Goal: Task Accomplishment & Management: Use online tool/utility

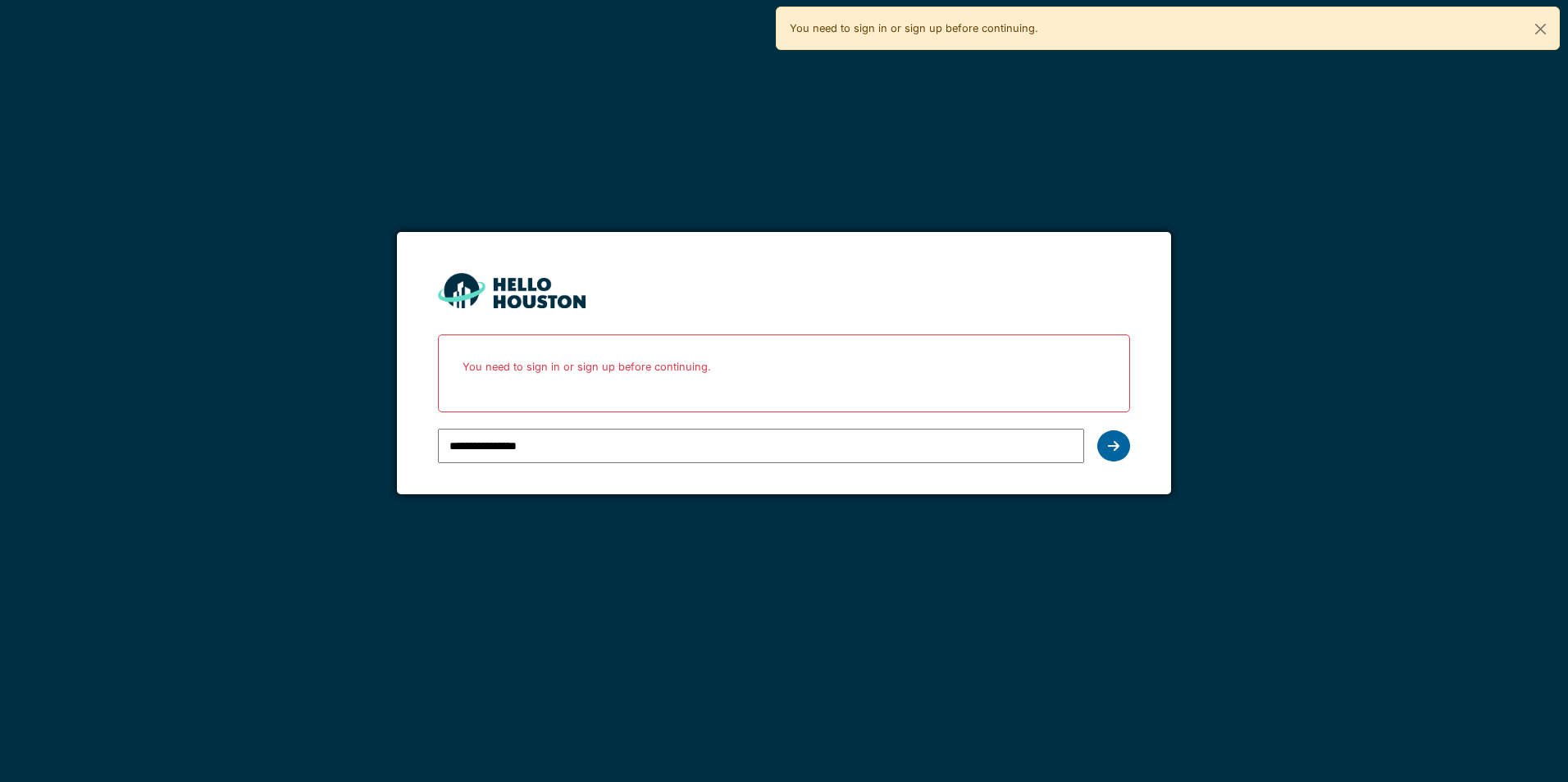
click at [1118, 448] on icon at bounding box center [1113, 446] width 11 height 13
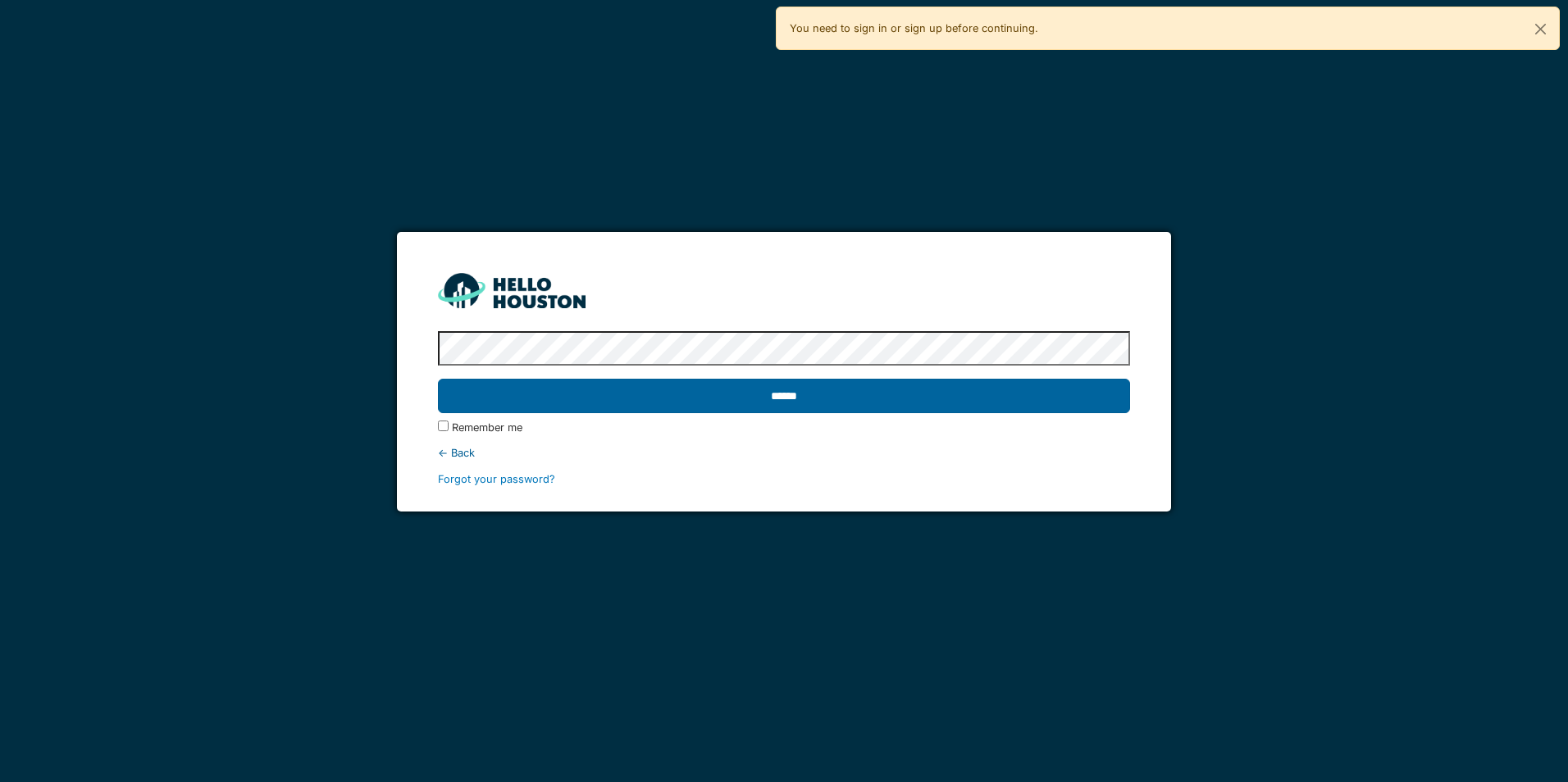
click at [756, 394] on input "******" at bounding box center [783, 396] width 691 height 34
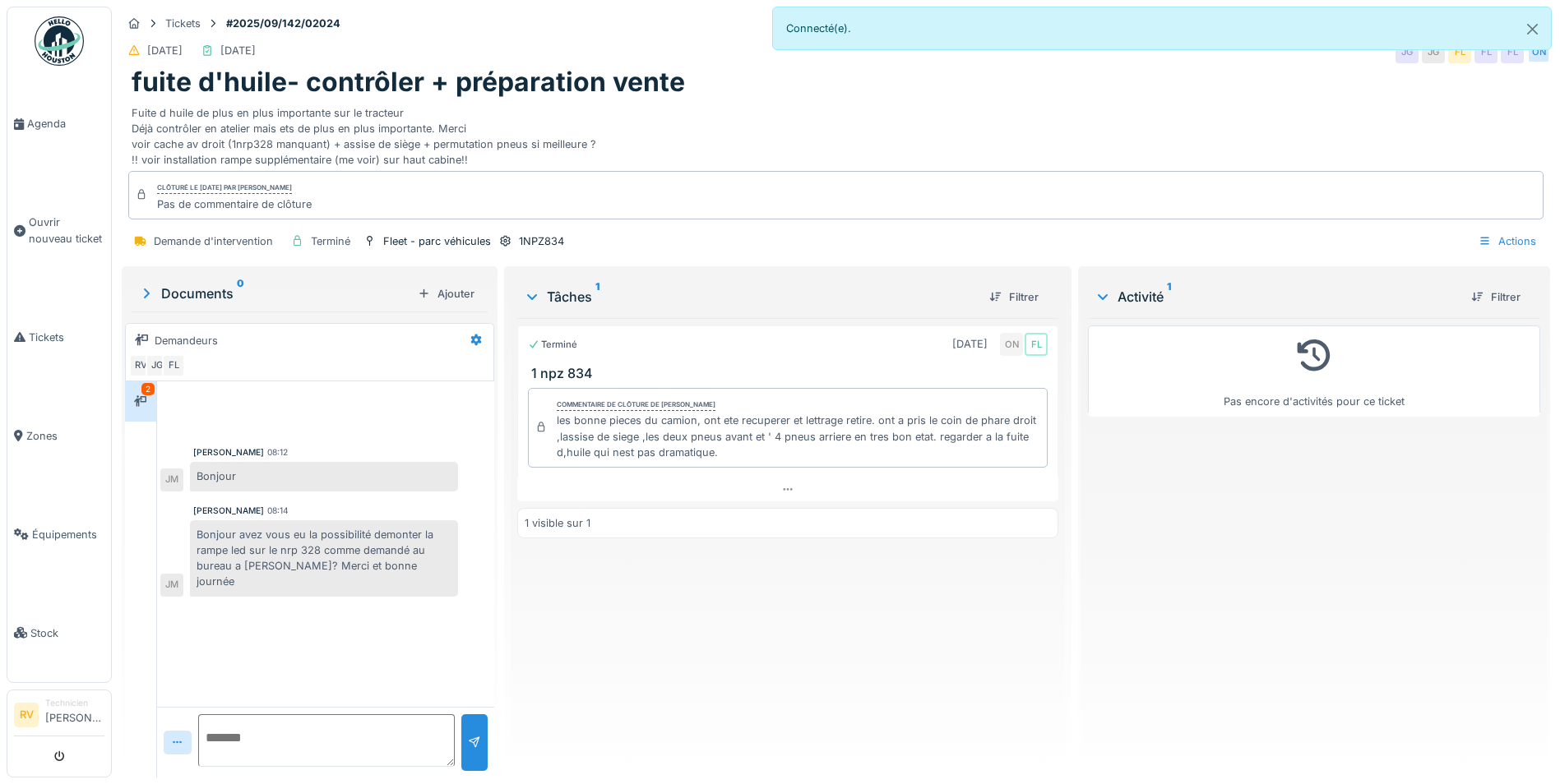
scroll to position [12, 0]
click at [38, 124] on span "Agenda" at bounding box center [66, 124] width 77 height 15
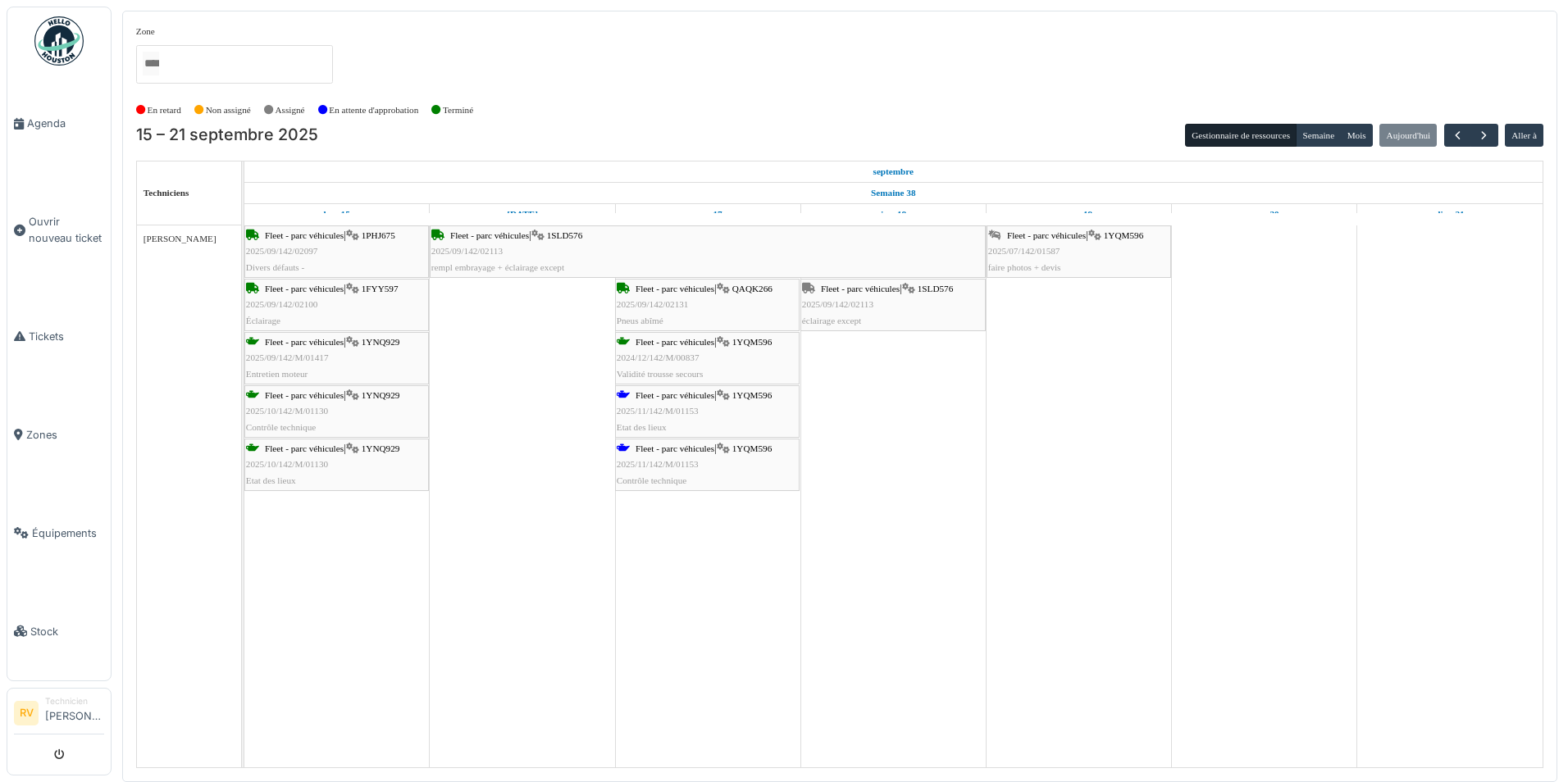
click at [348, 304] on div "Fleet - parc véhicules | 1FYY597 2025/09/142/02100 Éclairage" at bounding box center [337, 305] width 182 height 48
click at [328, 256] on div "Fleet - parc véhicules | 1PHJ675 2025/09/142/02097 Divers défauts -" at bounding box center [337, 252] width 182 height 48
click at [1109, 259] on div "Fleet - parc véhicules | 1YQM596 2025/07/142/01587 faire photos + devis" at bounding box center [1079, 252] width 182 height 48
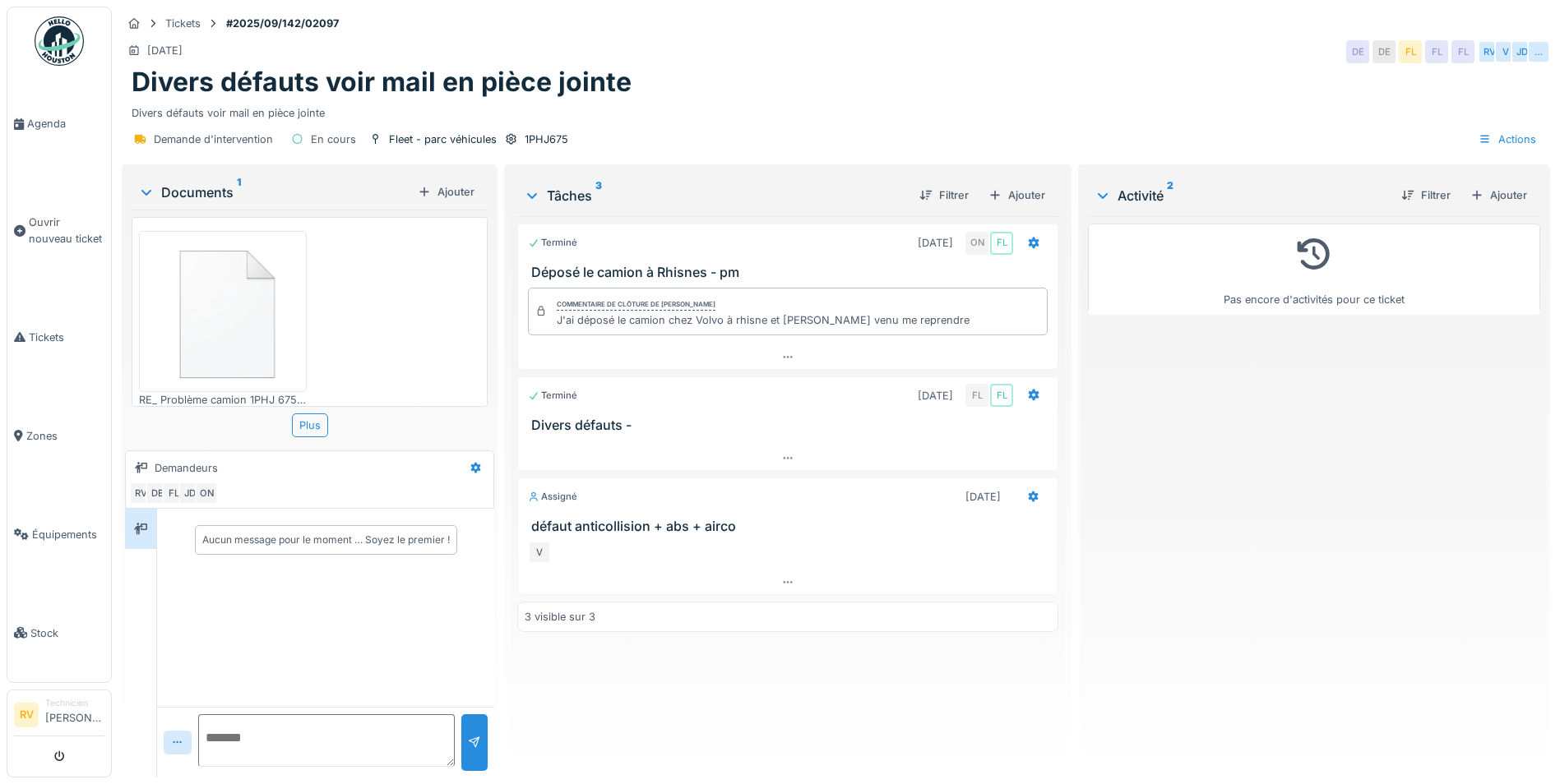
click at [247, 319] on img at bounding box center [222, 311] width 160 height 152
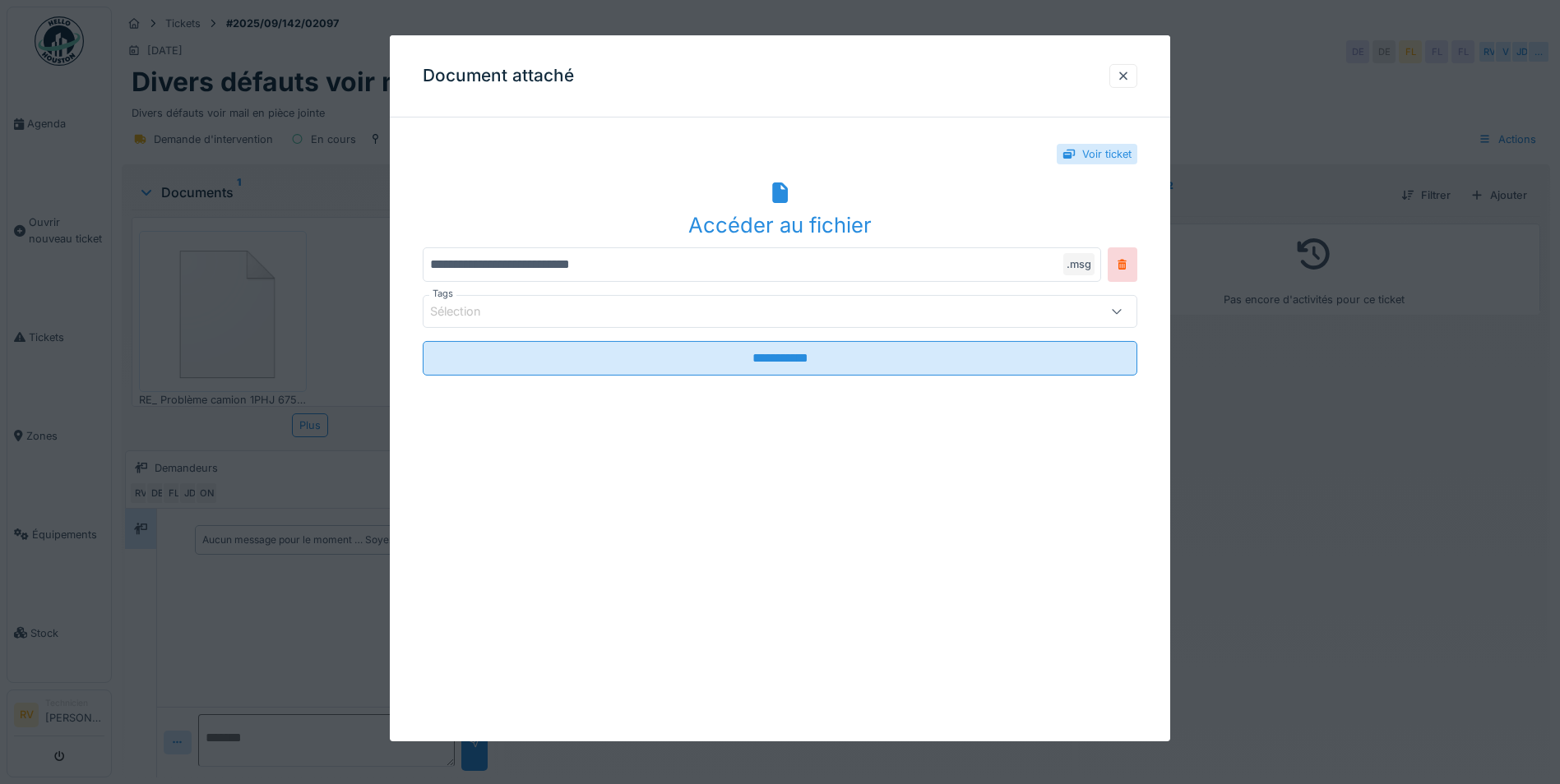
click at [1117, 307] on icon at bounding box center [1116, 311] width 13 height 11
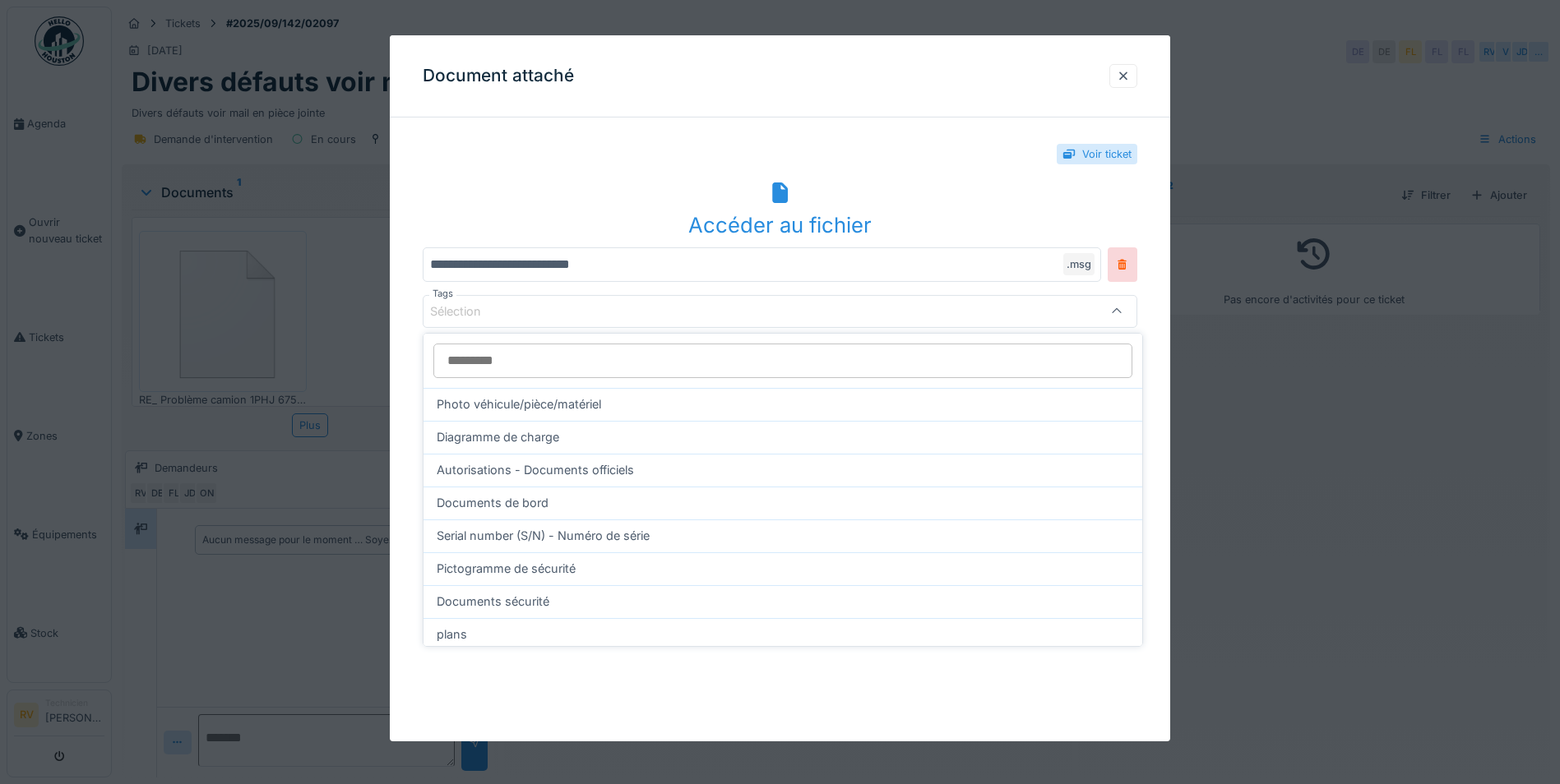
click at [869, 85] on div "Document attaché" at bounding box center [779, 76] width 780 height 82
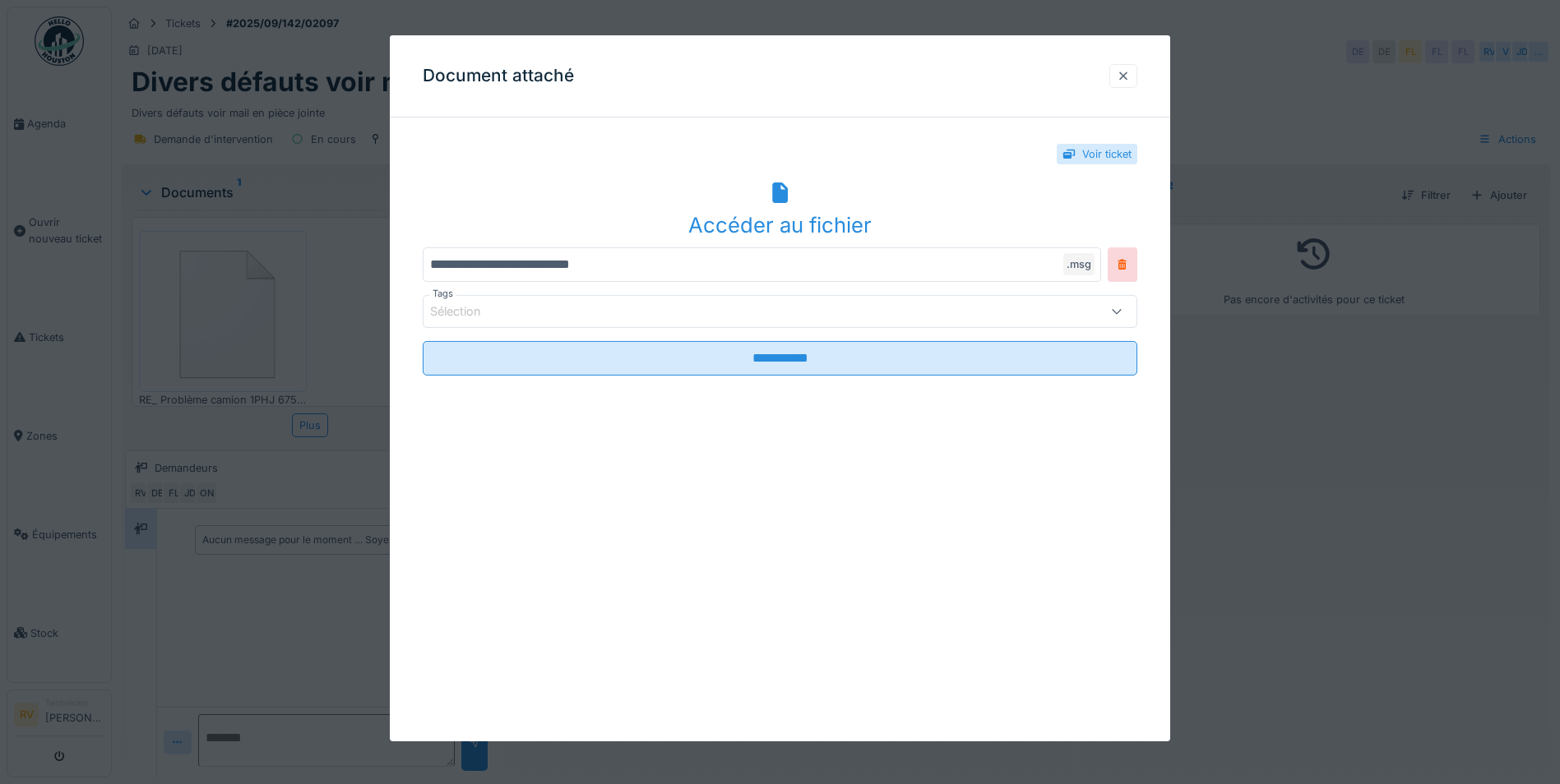
click at [1130, 75] on div at bounding box center [1123, 76] width 13 height 15
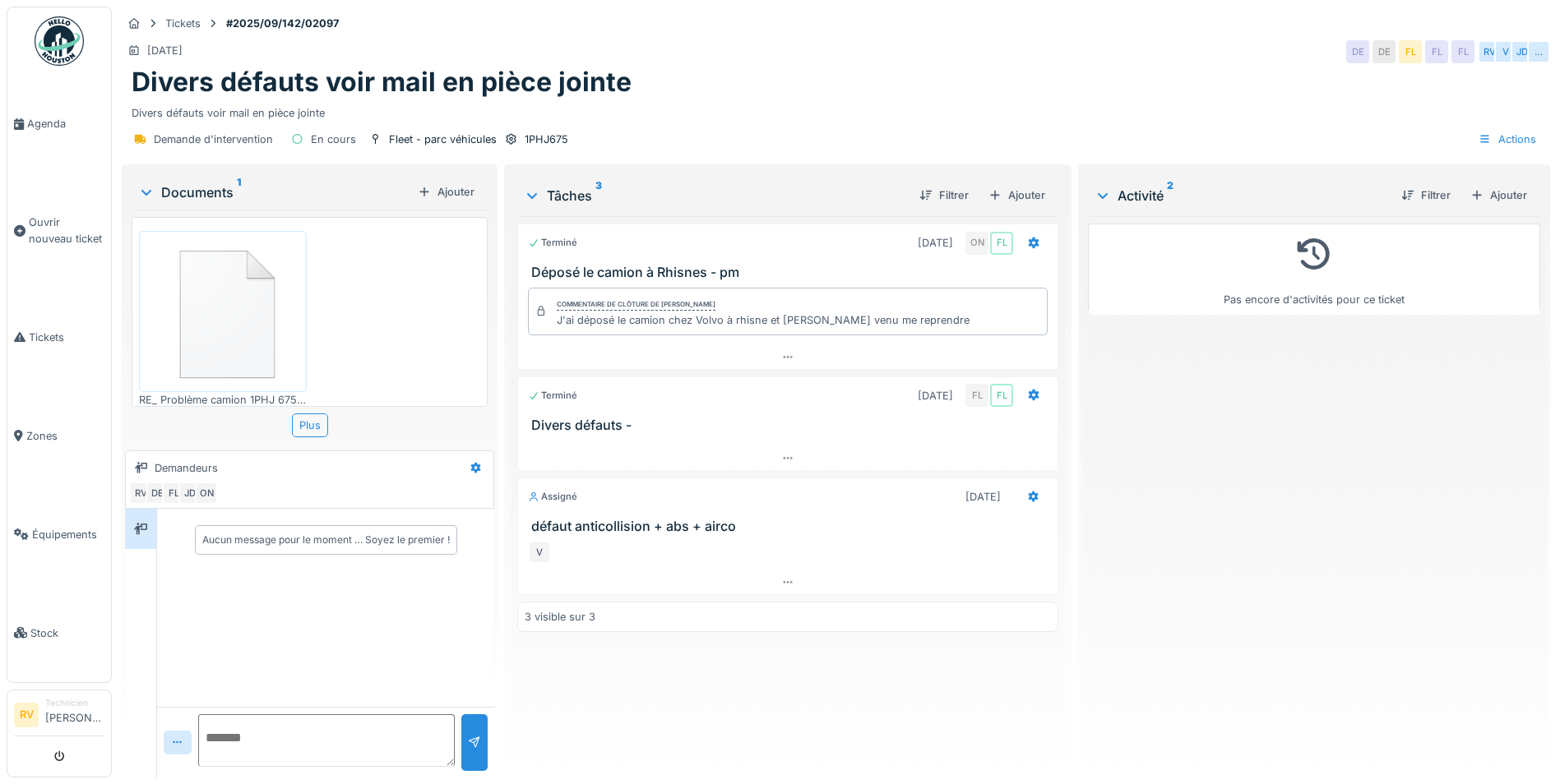
click at [237, 331] on img at bounding box center [222, 311] width 160 height 152
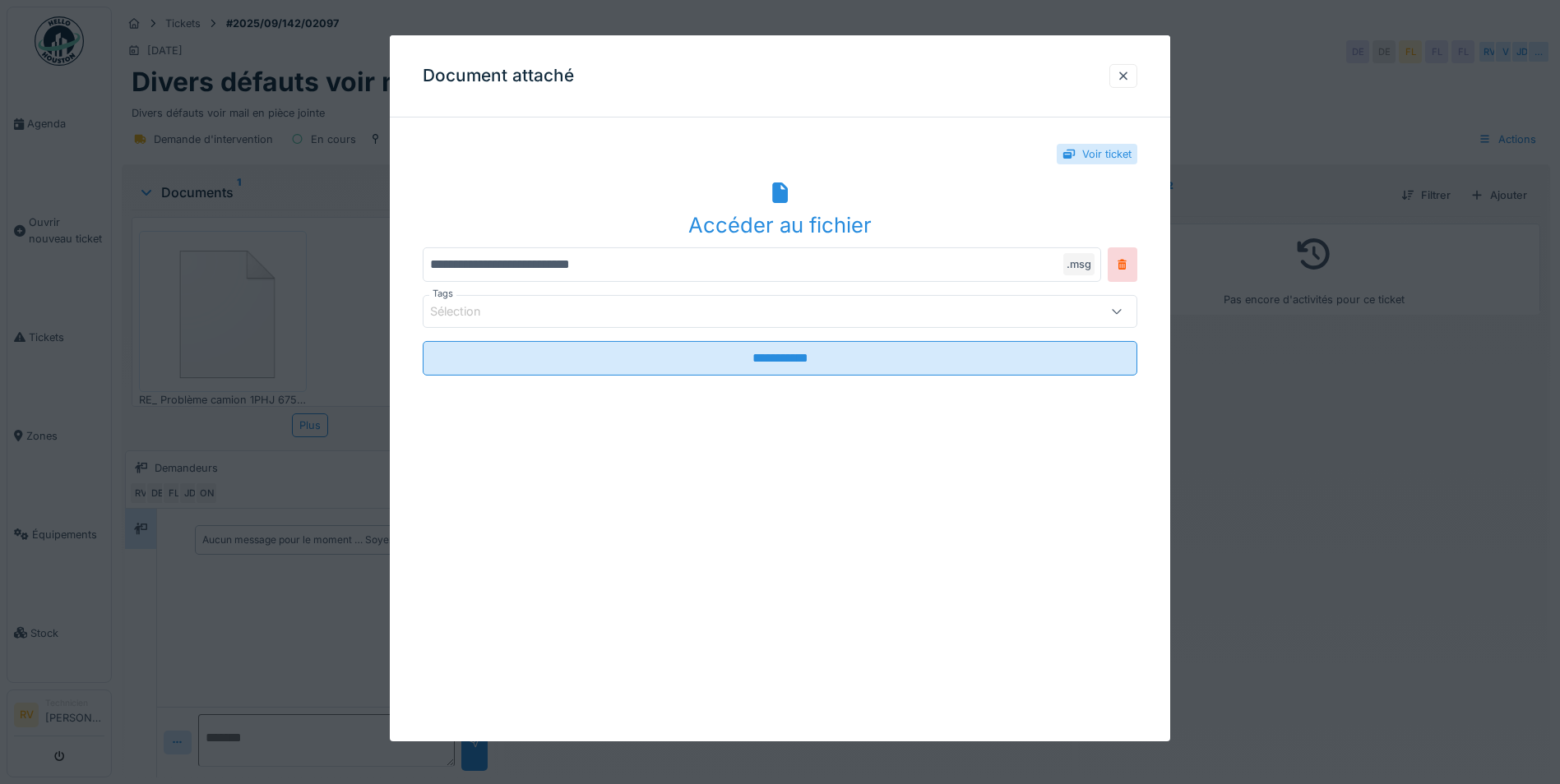
click at [302, 424] on div at bounding box center [780, 392] width 1560 height 784
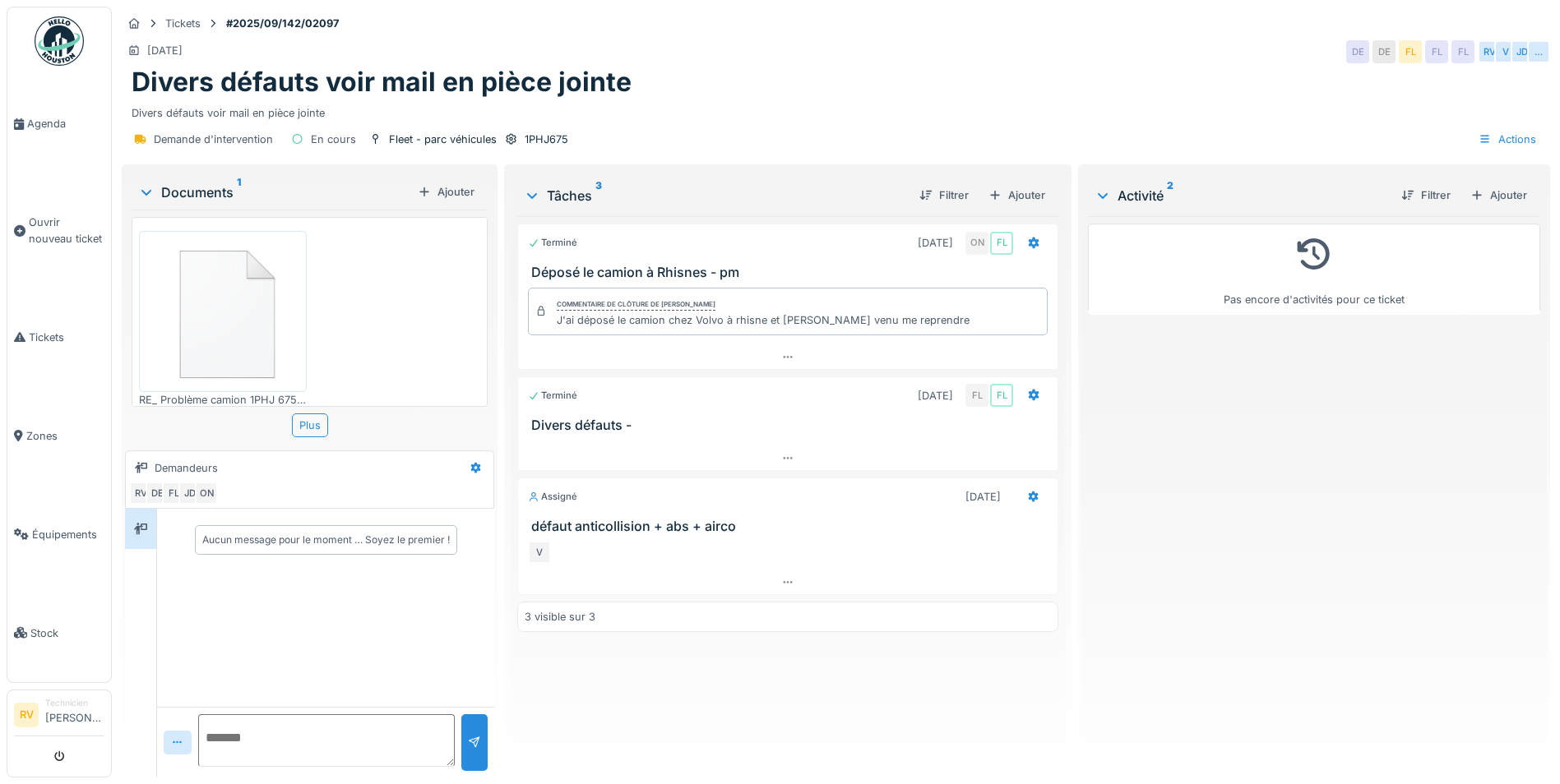
click at [301, 424] on div "Plus" at bounding box center [310, 425] width 36 height 24
click at [315, 427] on div "Plus" at bounding box center [310, 425] width 36 height 24
click at [234, 310] on img at bounding box center [222, 311] width 160 height 152
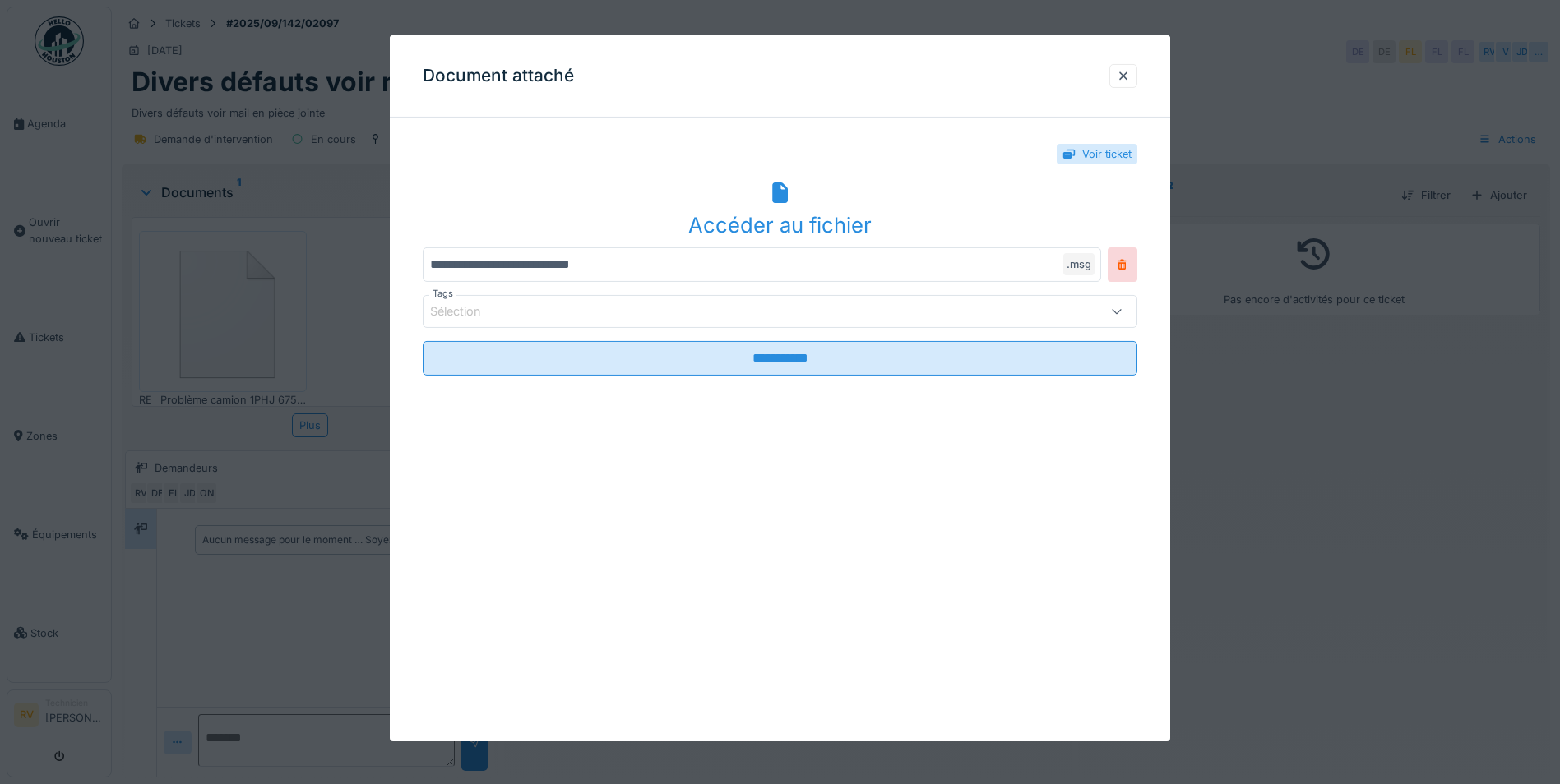
click at [1076, 160] on div at bounding box center [1069, 154] width 13 height 15
click at [1107, 151] on div "Voir ticket" at bounding box center [1107, 154] width 50 height 15
click at [1126, 301] on div at bounding box center [1117, 312] width 39 height 32
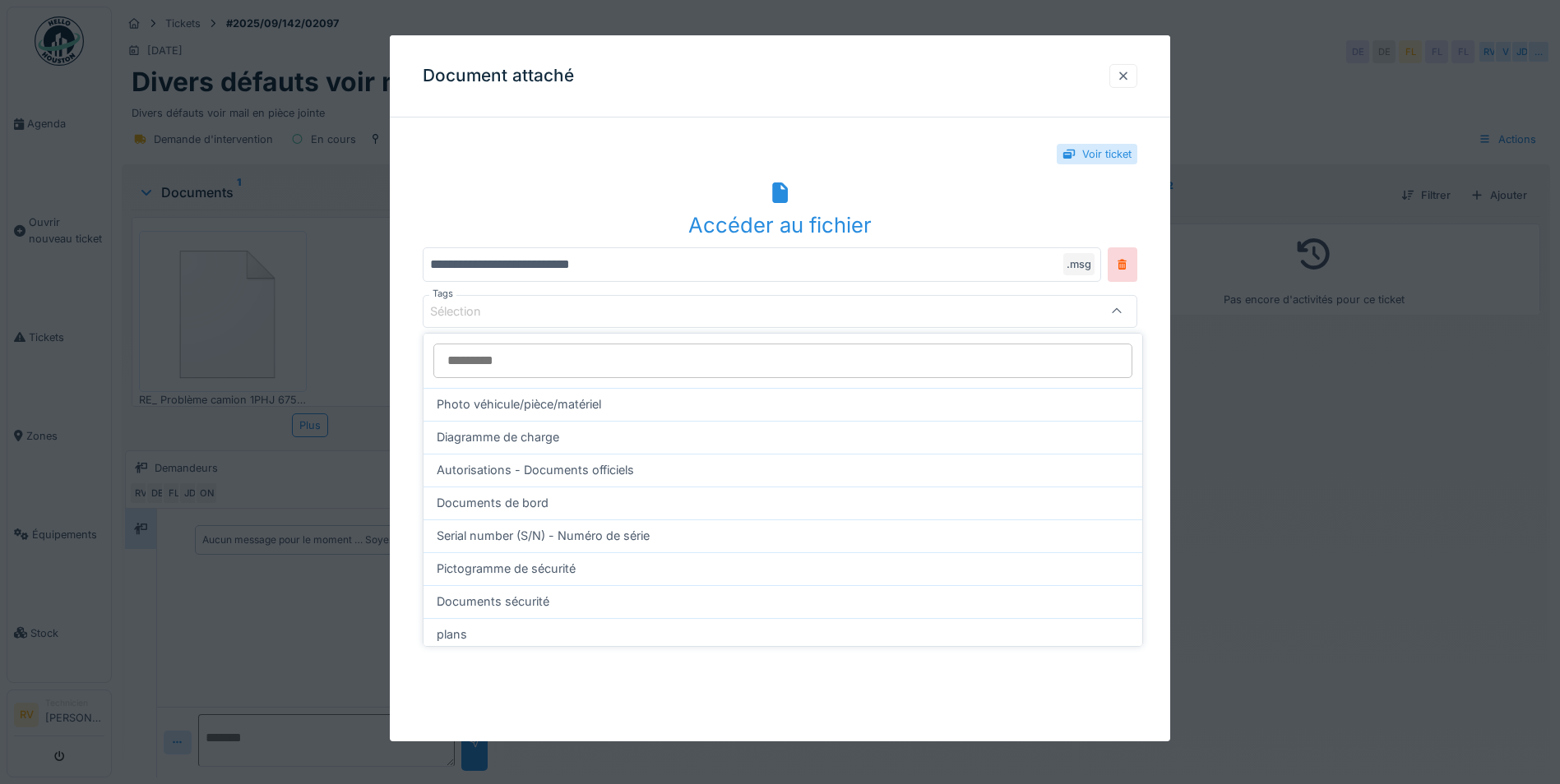
click at [1130, 79] on div at bounding box center [1123, 76] width 13 height 15
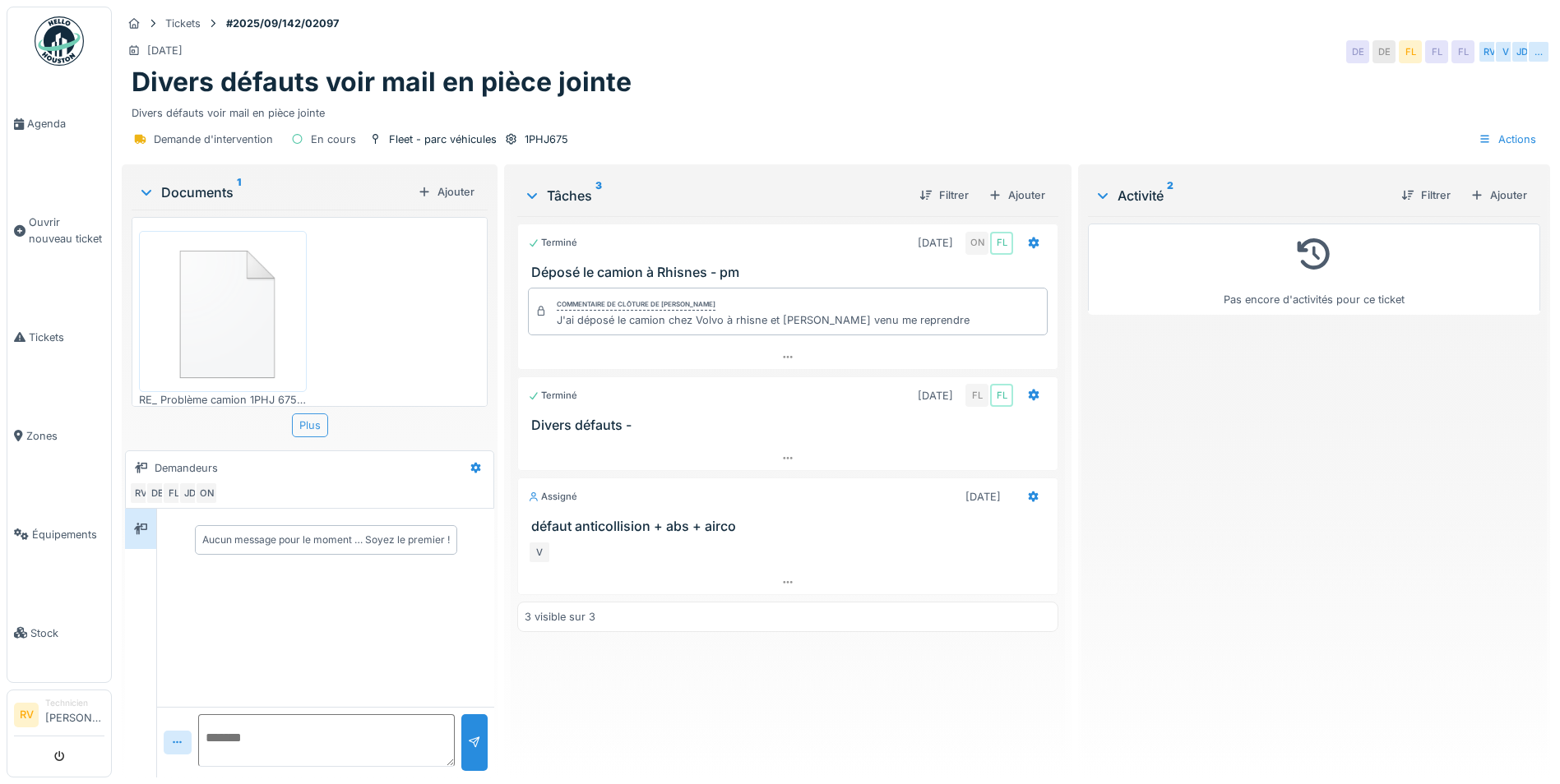
click at [300, 426] on div "Plus" at bounding box center [310, 425] width 36 height 24
click at [229, 331] on img at bounding box center [222, 311] width 160 height 152
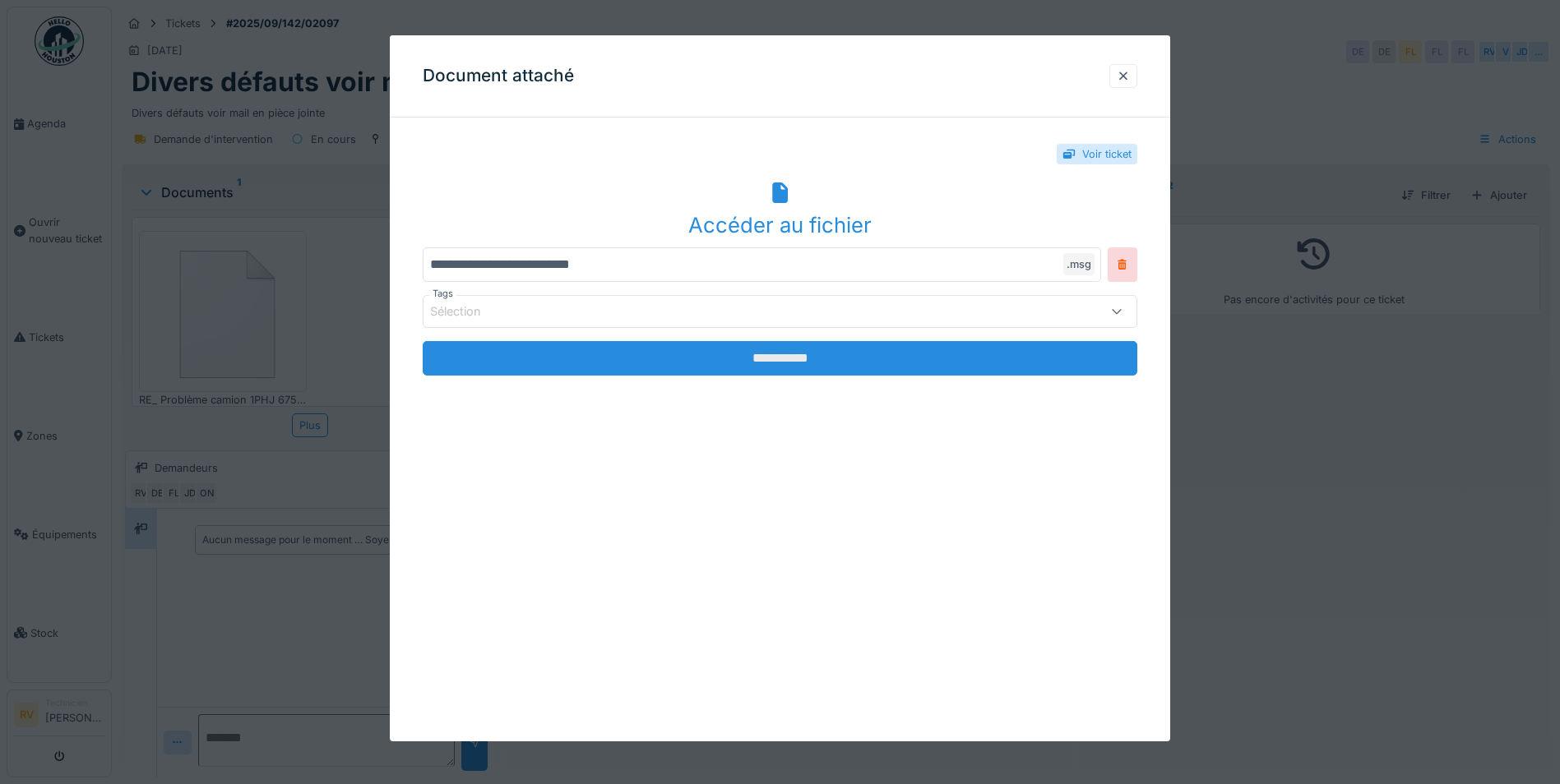
click at [780, 360] on input "**********" at bounding box center [780, 358] width 714 height 34
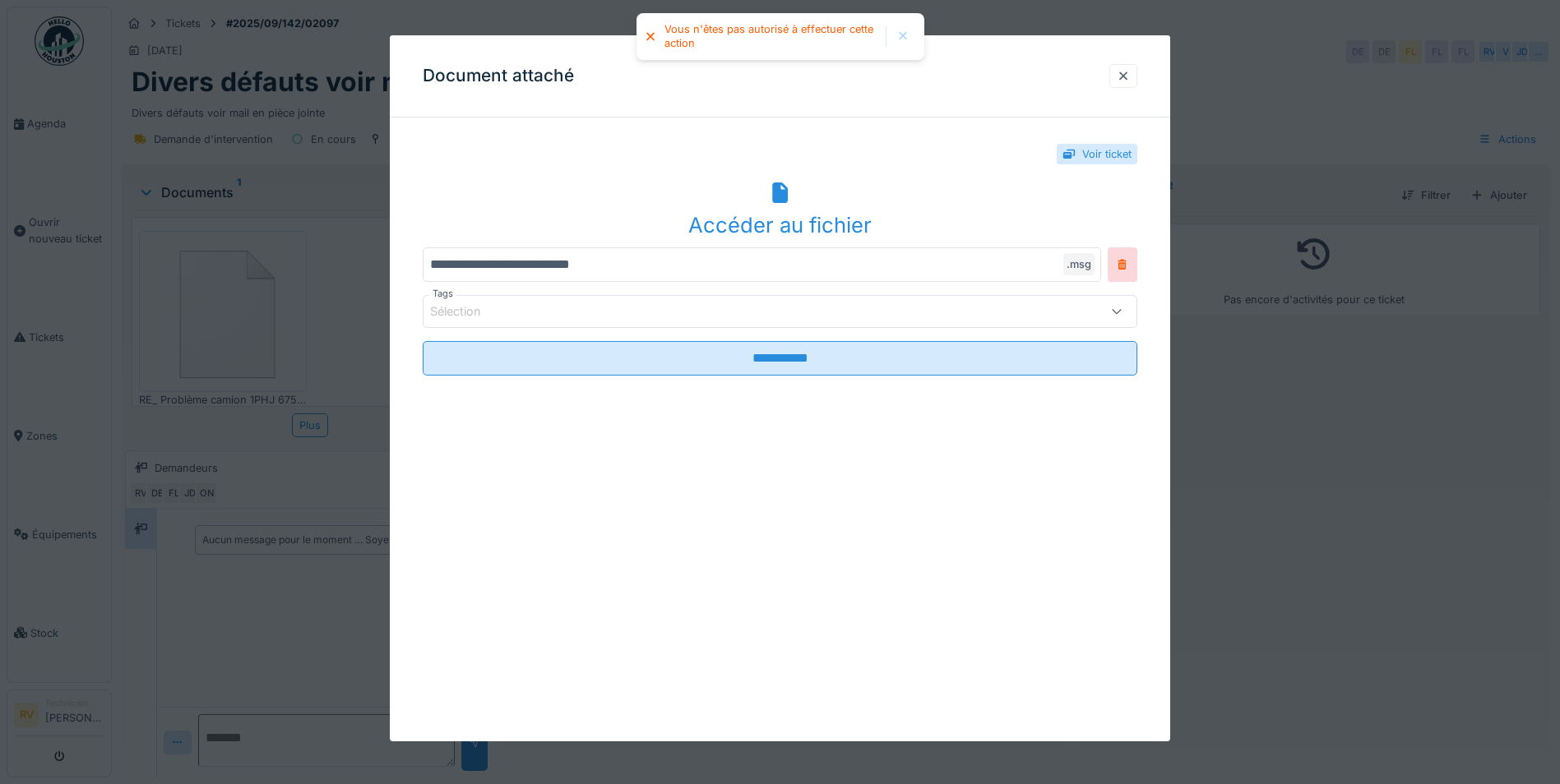
click at [1120, 73] on div at bounding box center [1123, 76] width 28 height 24
